Goal: Information Seeking & Learning: Learn about a topic

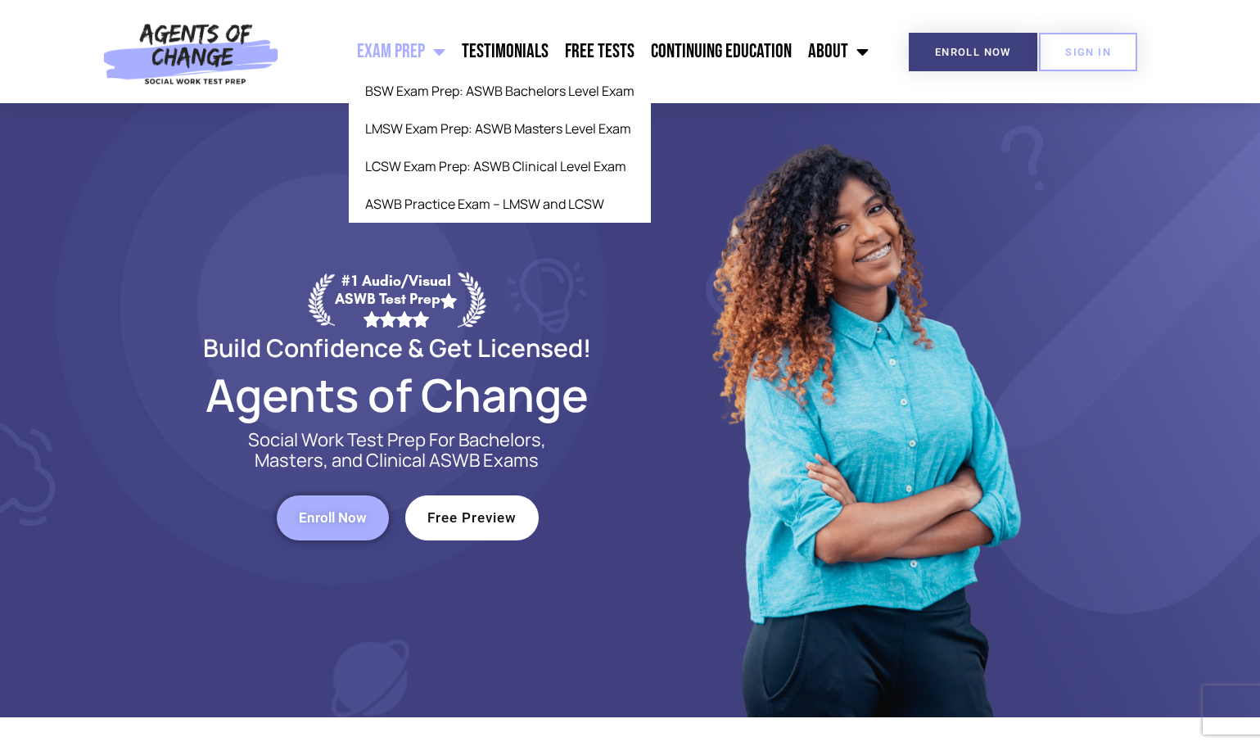
click at [443, 52] on span "Menu" at bounding box center [435, 52] width 20 height 36
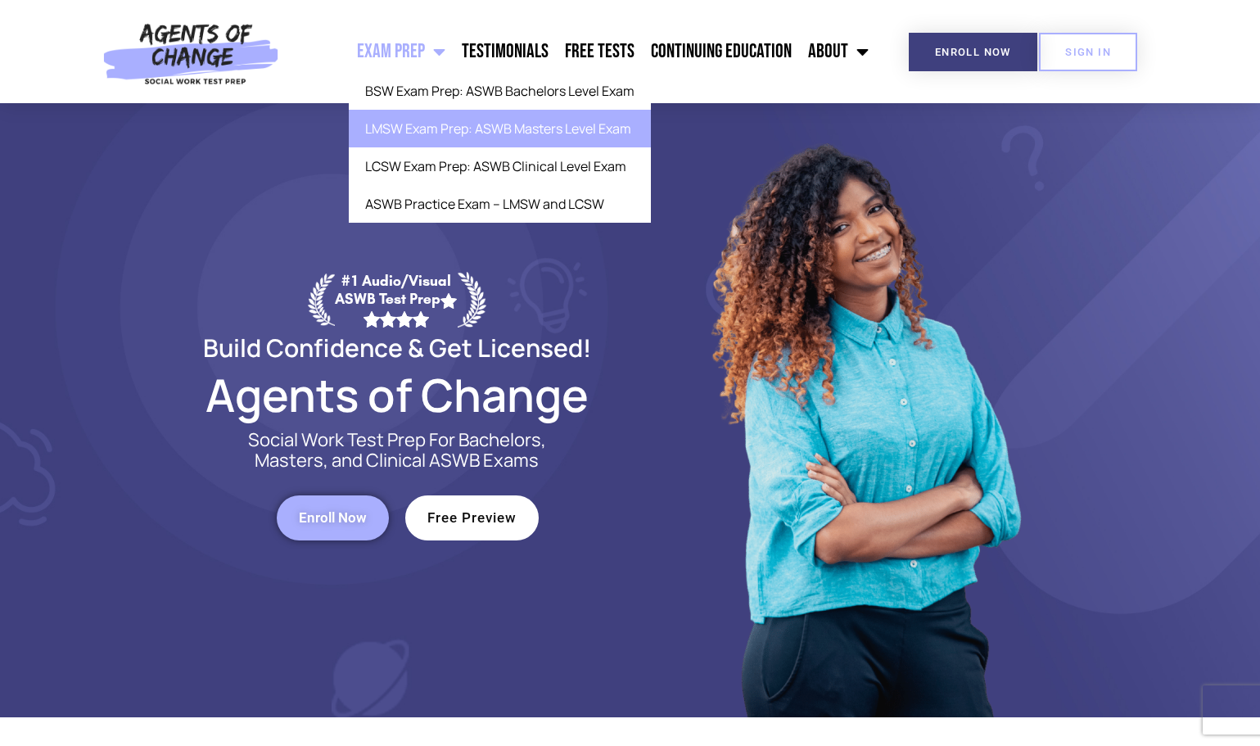
click at [463, 136] on link "LMSW Exam Prep: ASWB Masters Level Exam" at bounding box center [500, 129] width 302 height 38
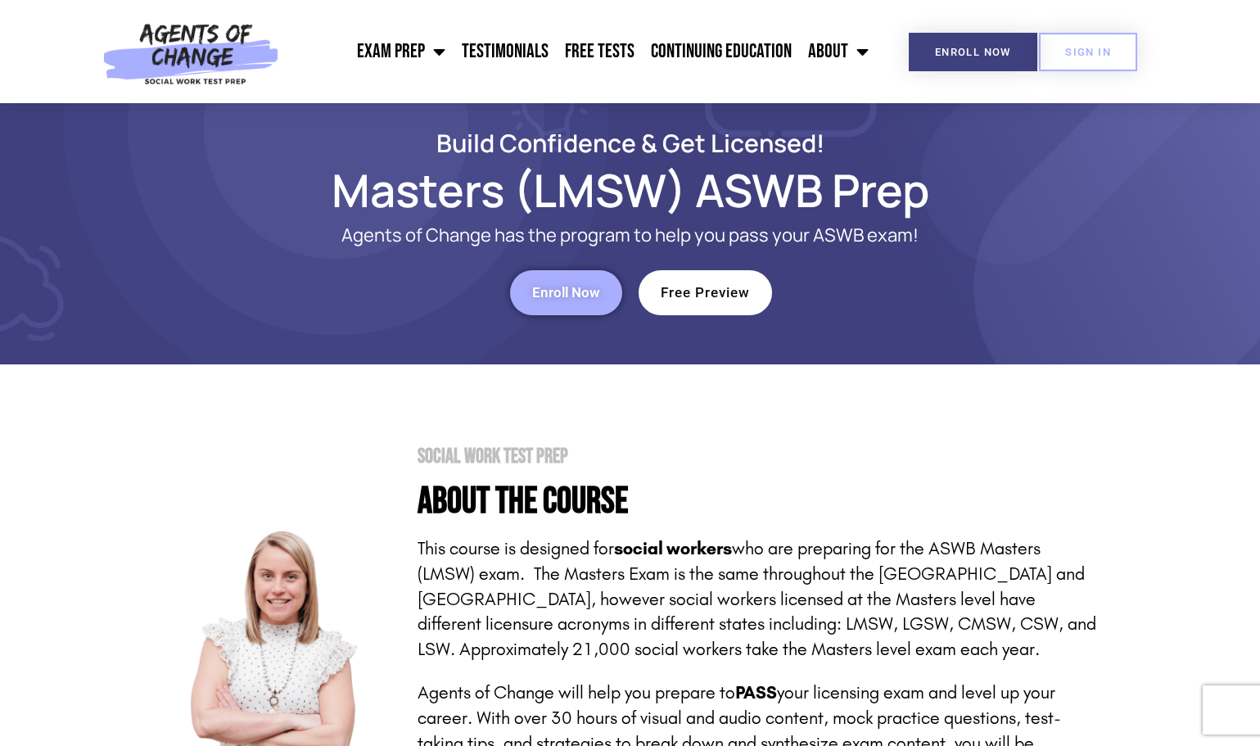
scroll to position [9, 0]
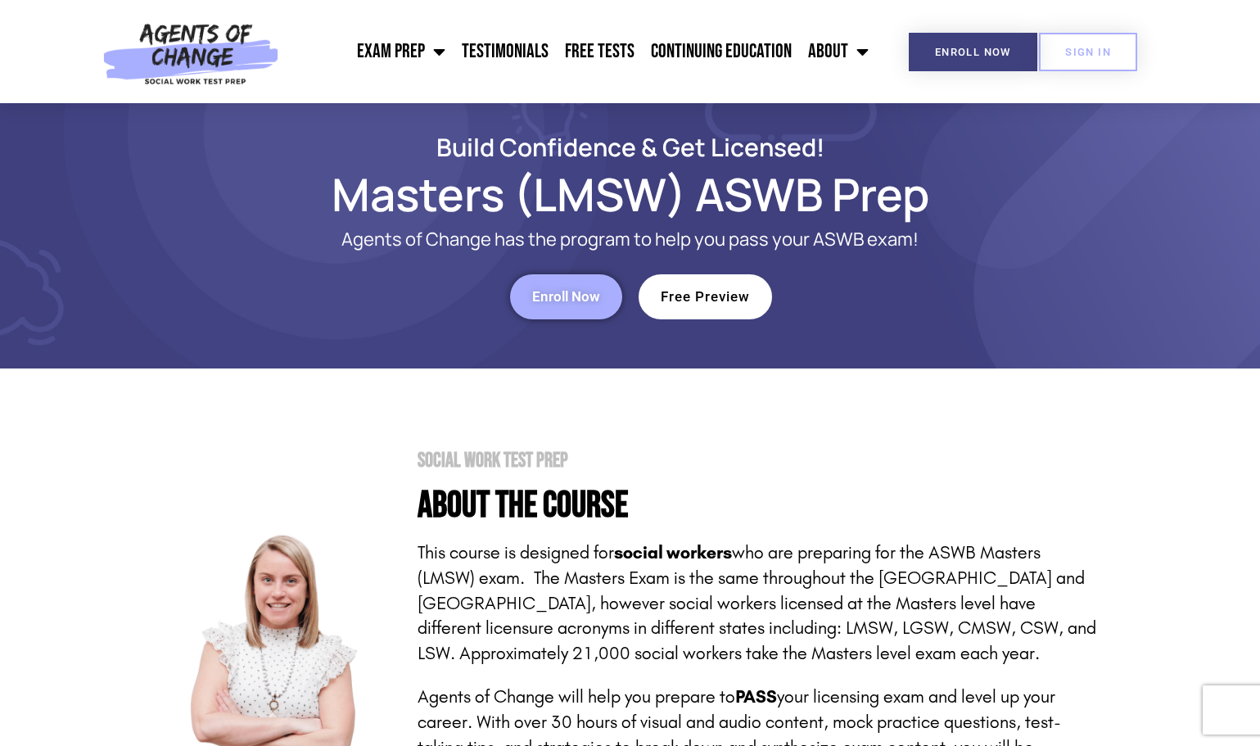
click at [728, 309] on link "Free Preview" at bounding box center [704, 296] width 133 height 45
click at [614, 42] on link "Free Tests" at bounding box center [600, 51] width 86 height 41
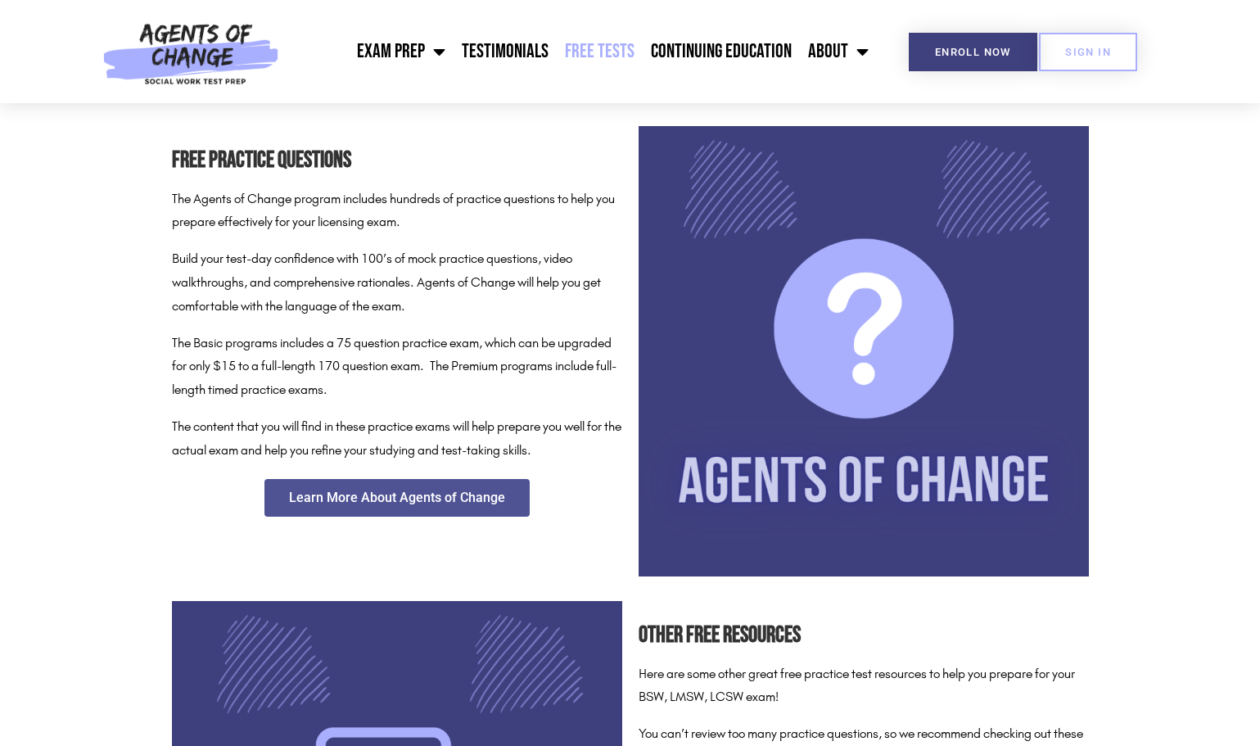
scroll to position [712, 0]
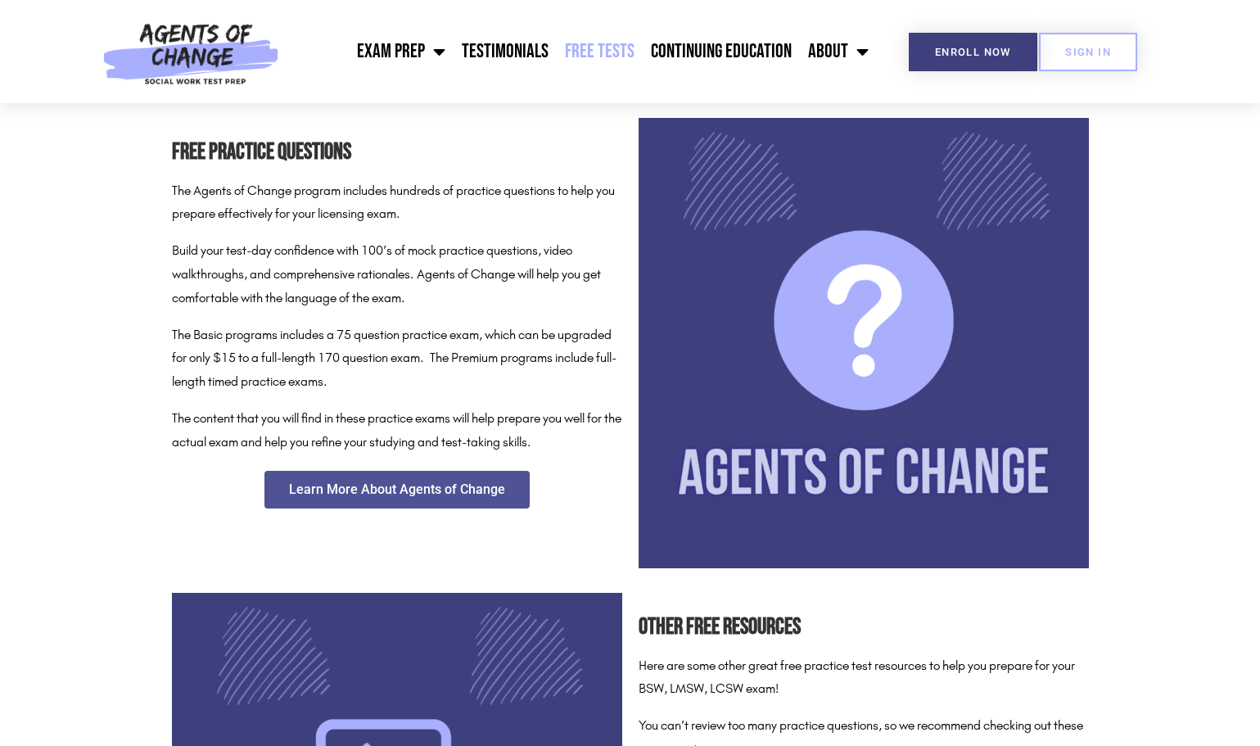
click at [851, 327] on img at bounding box center [863, 343] width 450 height 450
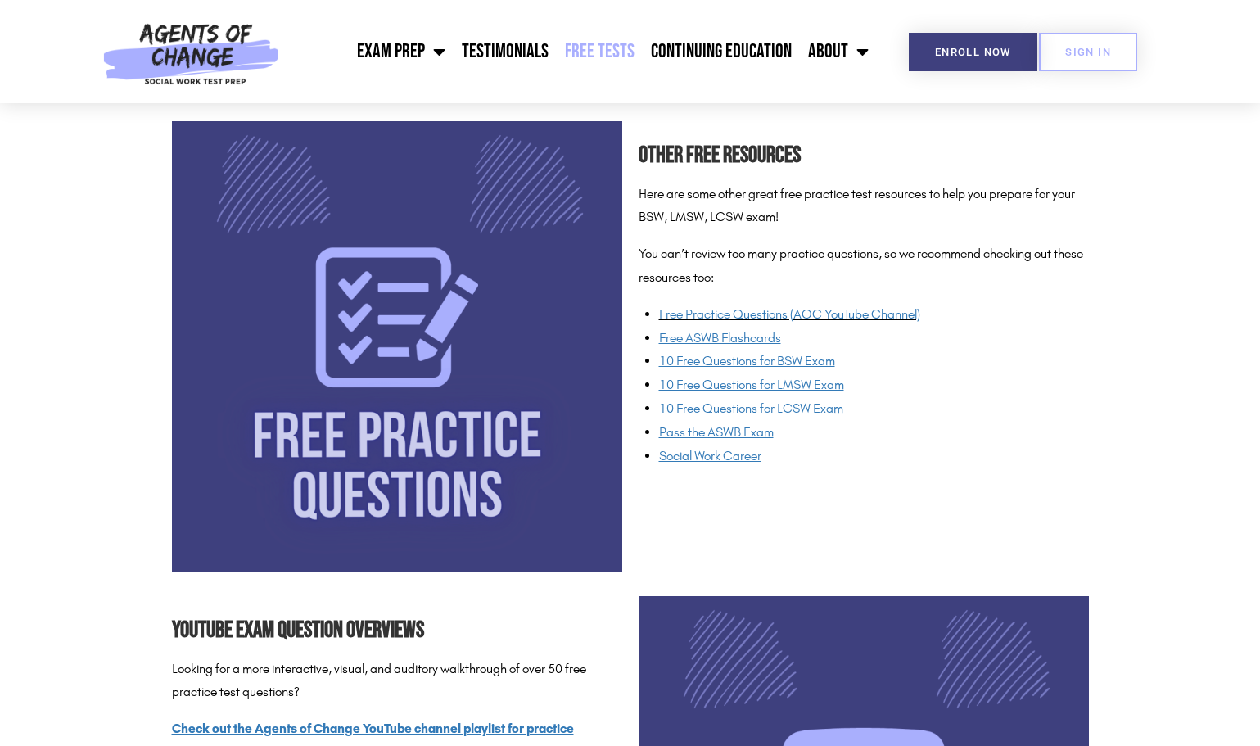
scroll to position [1181, 0]
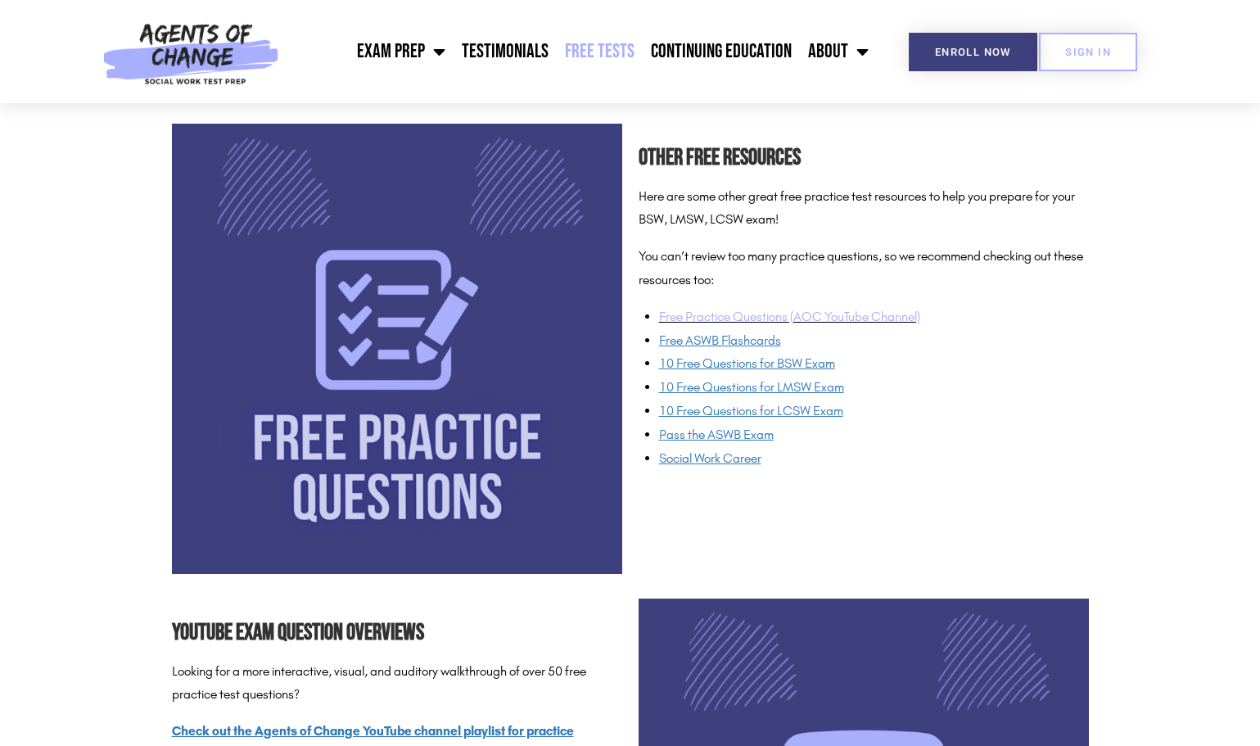
click at [849, 309] on link "Free Practice Questions (AOC YouTube Channel)" at bounding box center [789, 317] width 261 height 16
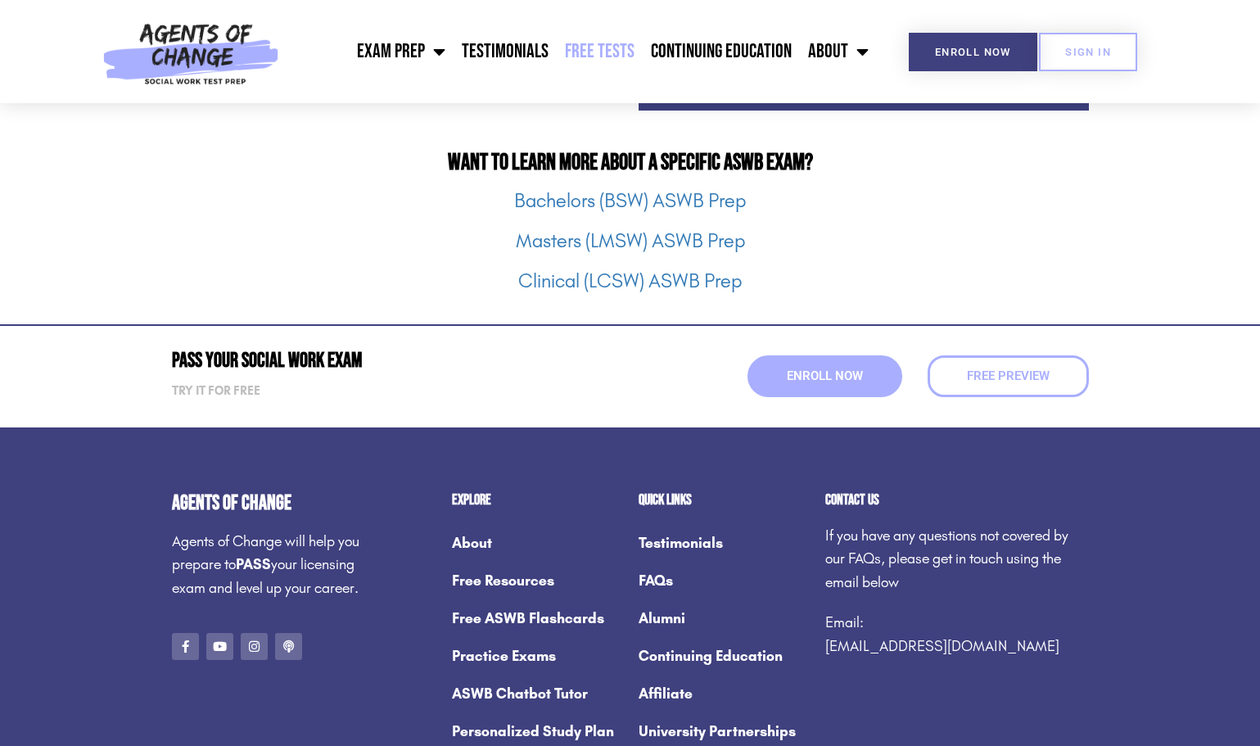
scroll to position [2351, 0]
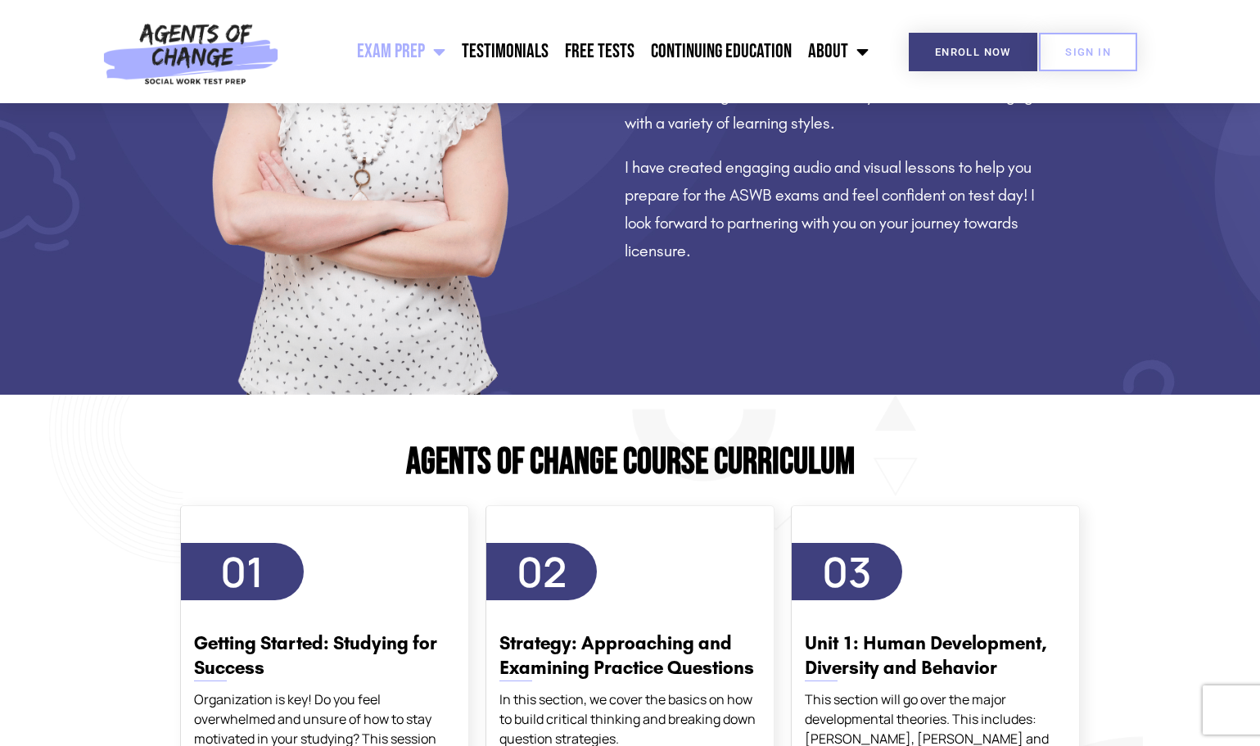
scroll to position [1702, 0]
